Goal: Download file/media

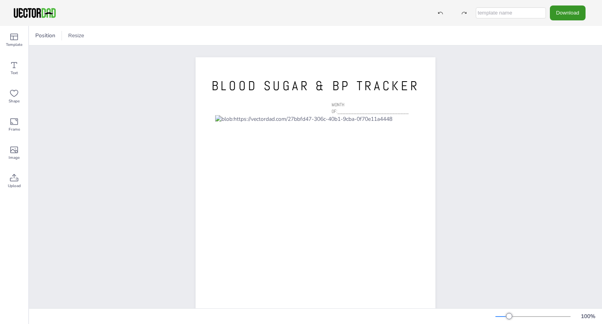
click at [561, 17] on button "Download" at bounding box center [568, 12] width 36 height 15
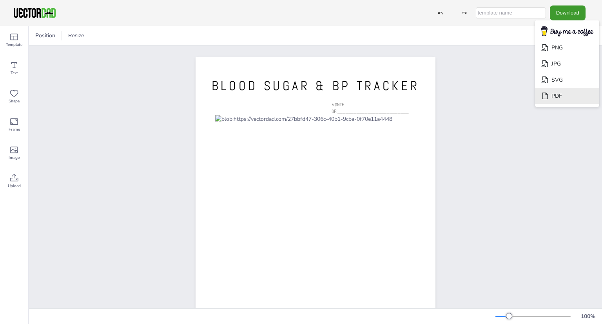
click at [556, 93] on li "PDF" at bounding box center [567, 96] width 64 height 16
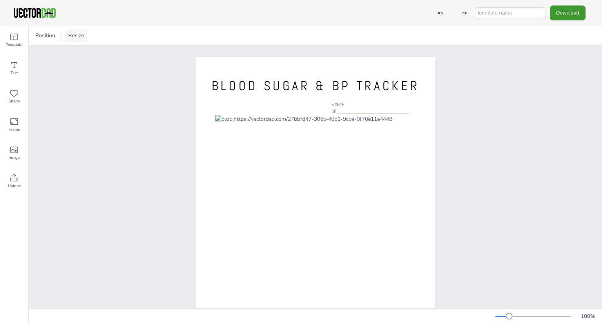
click at [74, 36] on button "Resize" at bounding box center [76, 35] width 22 height 13
click at [84, 40] on li "A4 (8.25in x 11.75in)" at bounding box center [98, 36] width 66 height 15
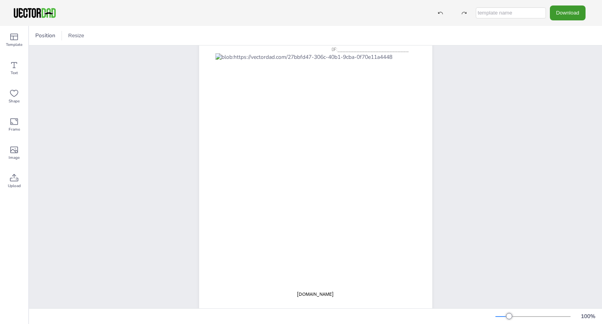
scroll to position [97, 0]
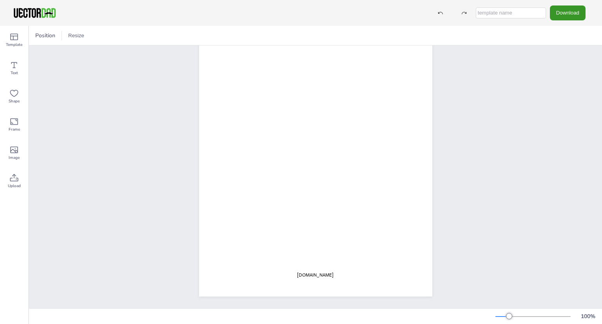
click at [576, 19] on button "Download" at bounding box center [568, 12] width 36 height 15
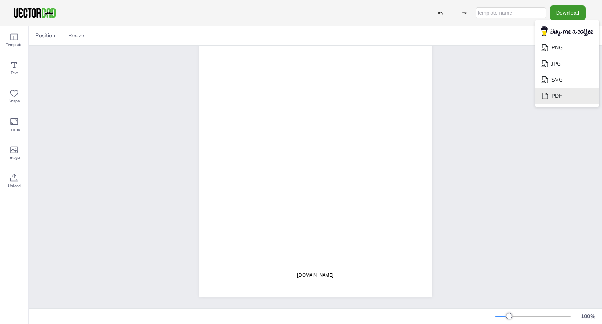
click at [549, 92] on icon "Download" at bounding box center [545, 96] width 8 height 8
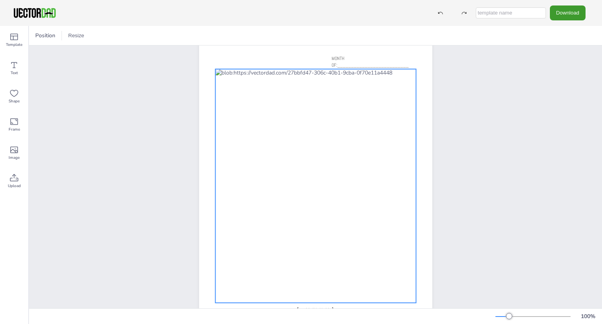
scroll to position [0, 0]
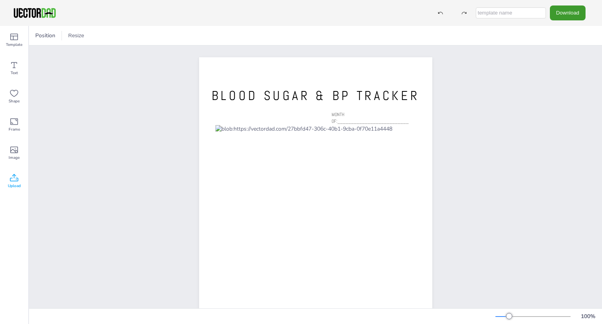
click at [18, 176] on icon at bounding box center [13, 177] width 9 height 9
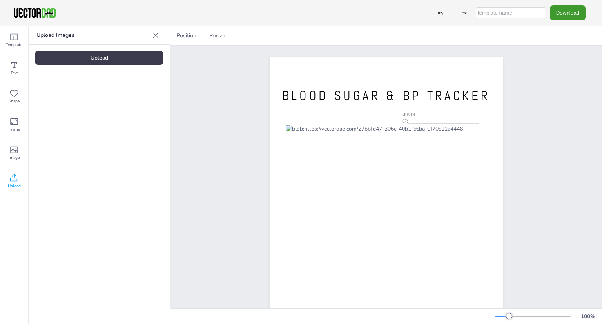
click at [123, 62] on div "Upload" at bounding box center [99, 58] width 129 height 14
click at [13, 118] on icon at bounding box center [13, 121] width 9 height 9
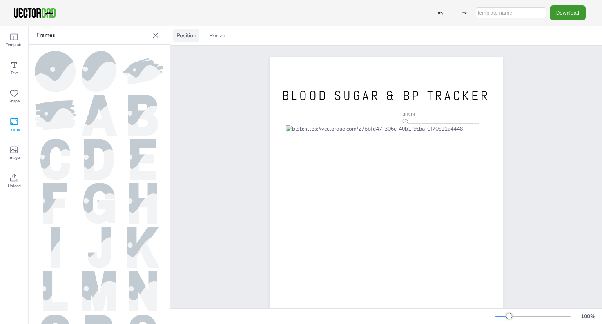
click at [191, 34] on span "Position" at bounding box center [186, 35] width 23 height 7
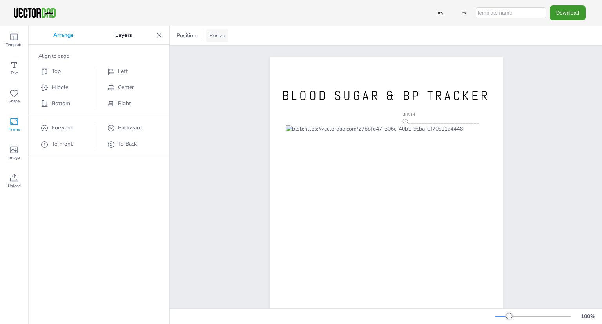
click at [223, 35] on button "Resize" at bounding box center [217, 35] width 22 height 13
click at [223, 36] on li "A4 (8.25in x 11.75in)" at bounding box center [239, 36] width 66 height 15
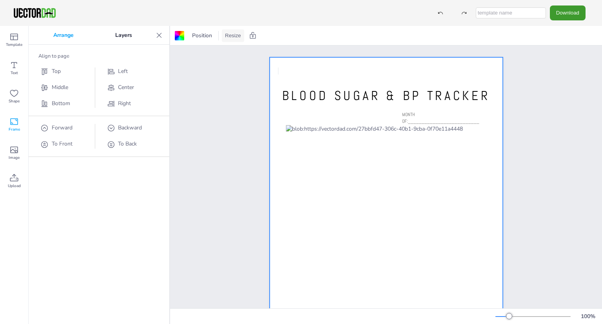
click at [233, 40] on button "Resize" at bounding box center [233, 35] width 22 height 13
click at [235, 33] on li "A4 (8.25in x 11.75in)" at bounding box center [255, 36] width 66 height 15
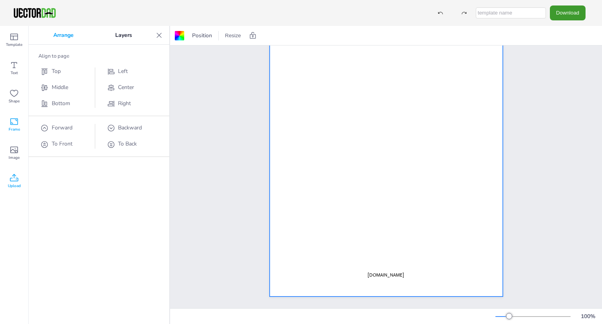
click at [13, 175] on icon at bounding box center [14, 177] width 8 height 7
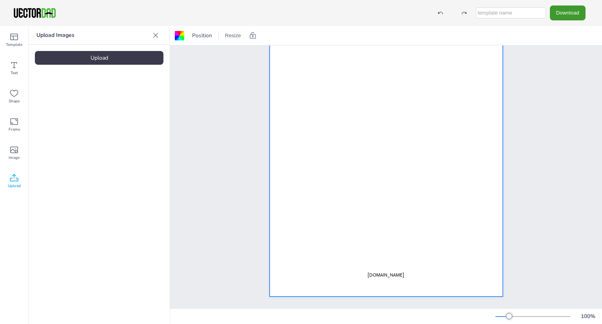
click at [153, 35] on icon at bounding box center [156, 35] width 8 height 8
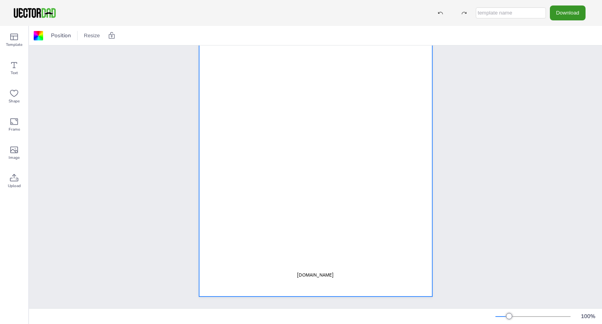
click at [568, 5] on button "Download" at bounding box center [568, 12] width 36 height 15
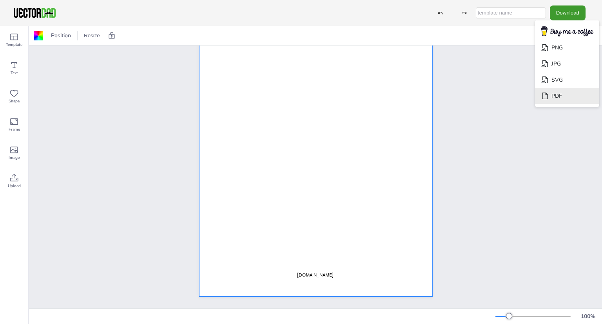
click at [545, 97] on icon "Download" at bounding box center [544, 96] width 5 height 7
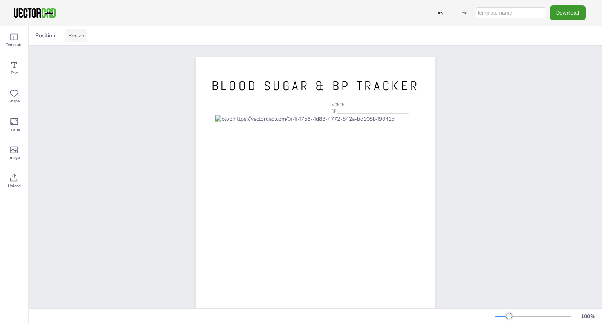
click at [84, 39] on button "Resize" at bounding box center [76, 35] width 22 height 13
click at [84, 39] on li "A4 (8.25in x 11.75in)" at bounding box center [98, 36] width 66 height 15
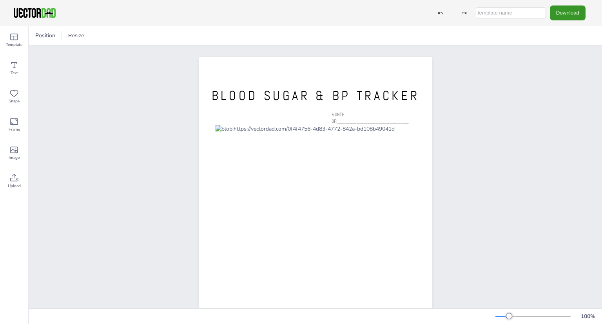
click at [573, 9] on button "Download" at bounding box center [568, 12] width 36 height 15
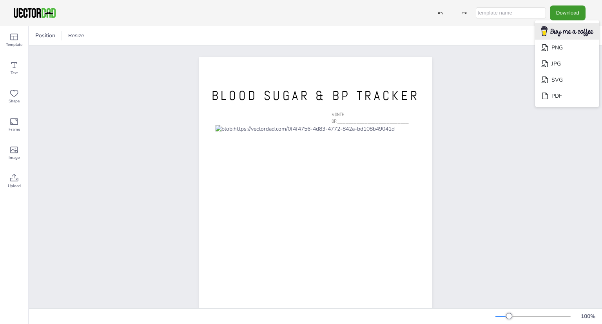
click at [563, 33] on img "Download" at bounding box center [567, 31] width 63 height 15
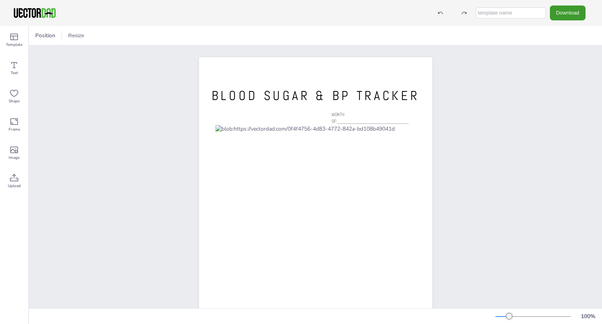
click at [527, 9] on input "text" at bounding box center [511, 12] width 70 height 11
type input "a"
type input "bs"
click at [568, 17] on button "Download" at bounding box center [568, 12] width 36 height 15
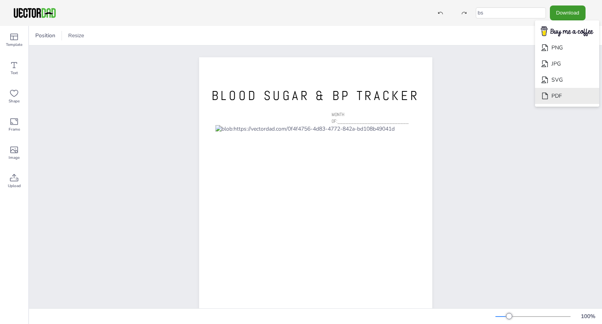
click at [557, 94] on li "PDF" at bounding box center [567, 96] width 64 height 16
